Goal: Task Accomplishment & Management: Manage account settings

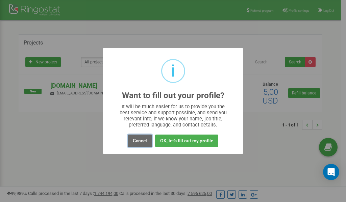
click at [141, 141] on button "Cancel" at bounding box center [140, 141] width 24 height 13
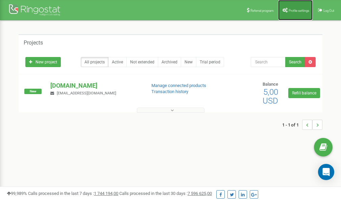
click at [291, 6] on link "Profile settings" at bounding box center [295, 10] width 34 height 20
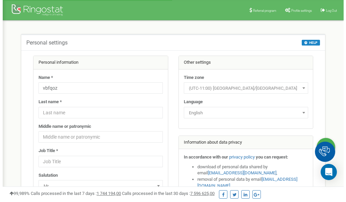
scroll to position [34, 0]
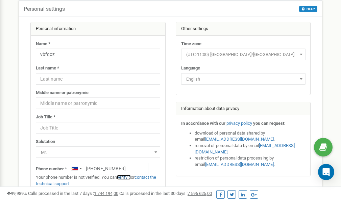
click at [130, 178] on link "verify it" at bounding box center [124, 177] width 14 height 5
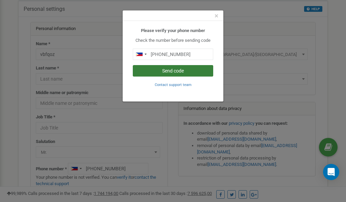
click at [166, 71] on button "Send code" at bounding box center [173, 70] width 80 height 11
